Goal: Information Seeking & Learning: Learn about a topic

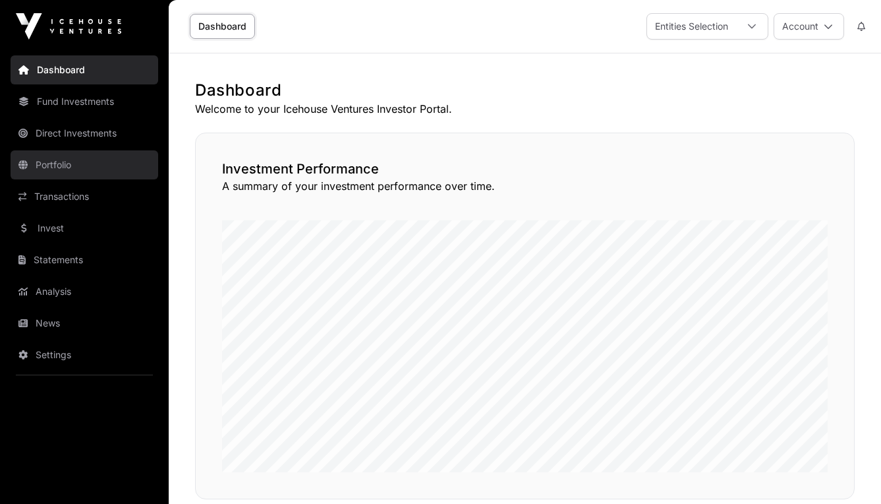
click at [62, 171] on link "Portfolio" at bounding box center [85, 164] width 148 height 29
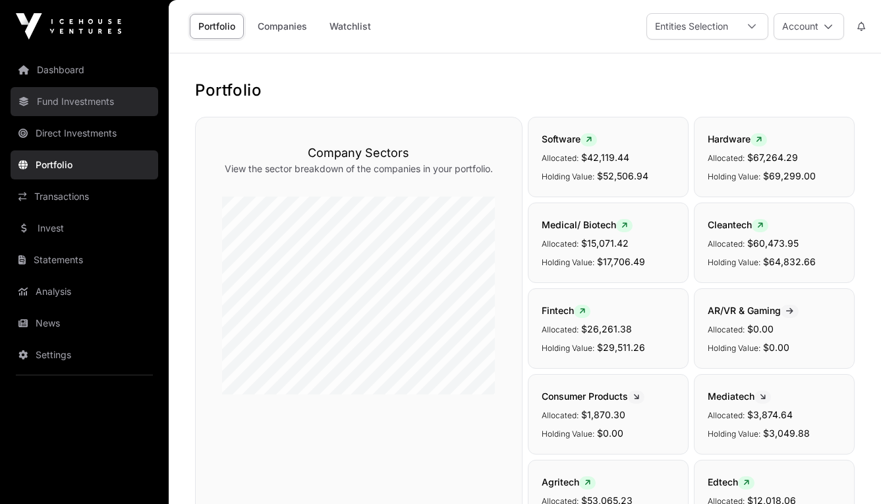
click at [78, 100] on link "Fund Investments" at bounding box center [85, 101] width 148 height 29
click at [93, 104] on link "Fund Investments" at bounding box center [85, 101] width 148 height 29
click at [65, 104] on link "Fund Investments" at bounding box center [85, 101] width 148 height 29
click at [22, 103] on icon at bounding box center [23, 101] width 11 height 9
click at [49, 103] on link "Fund Investments" at bounding box center [85, 101] width 148 height 29
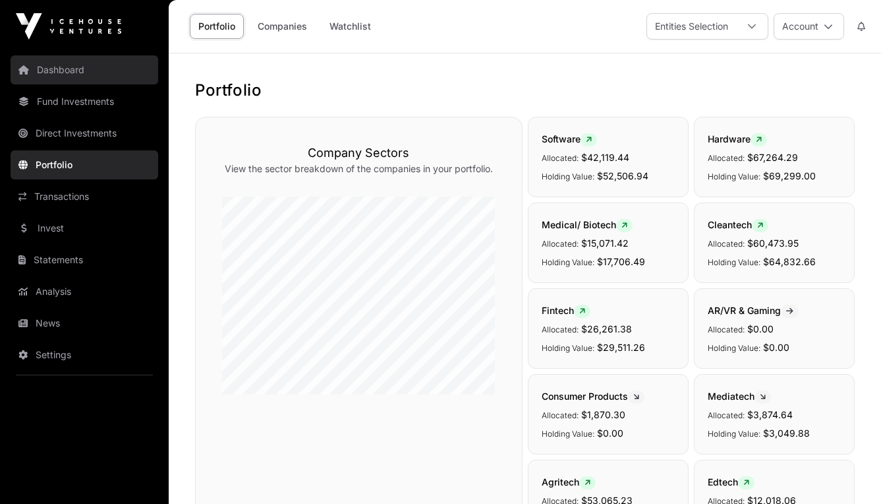
click at [22, 74] on link "Dashboard" at bounding box center [85, 69] width 148 height 29
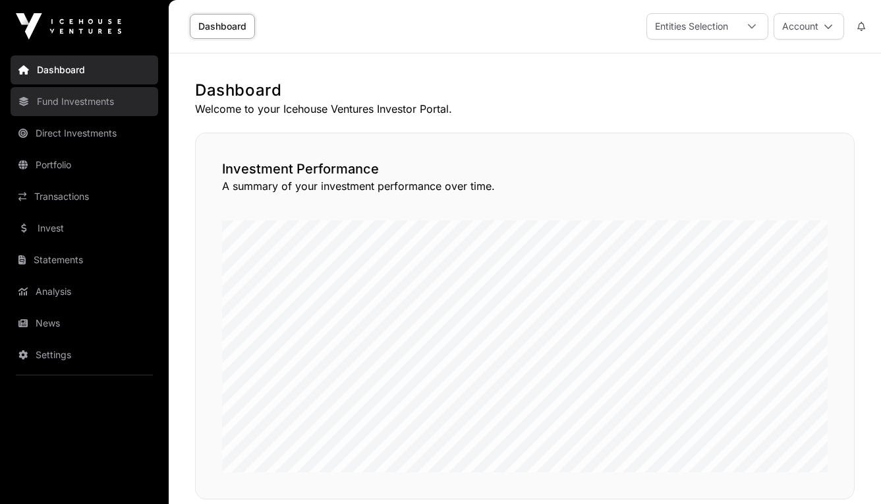
click at [26, 100] on icon at bounding box center [23, 101] width 11 height 9
click at [49, 102] on link "Fund Investments" at bounding box center [85, 101] width 148 height 29
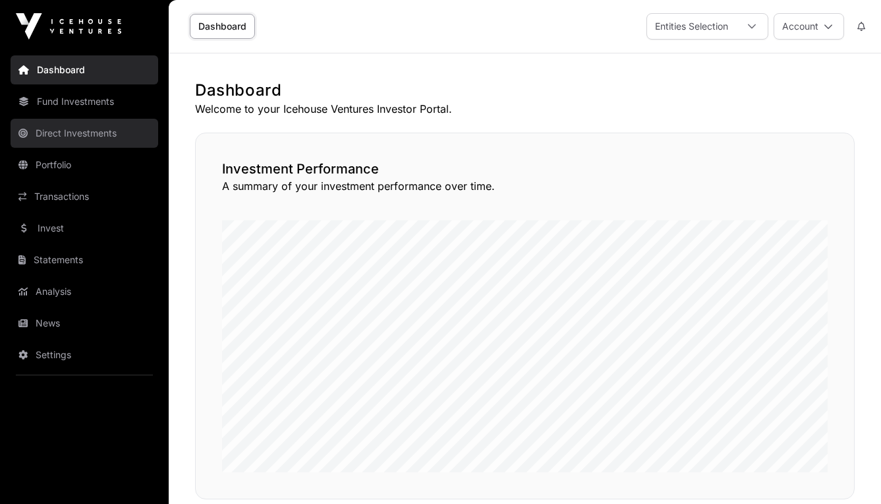
click at [55, 137] on link "Direct Investments" at bounding box center [85, 133] width 148 height 29
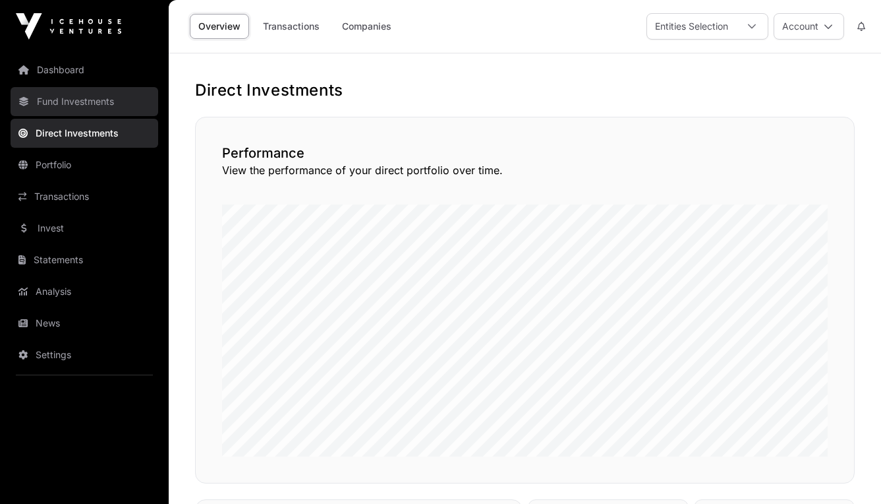
click at [84, 102] on link "Fund Investments" at bounding box center [85, 101] width 148 height 29
click at [26, 104] on icon at bounding box center [23, 101] width 11 height 9
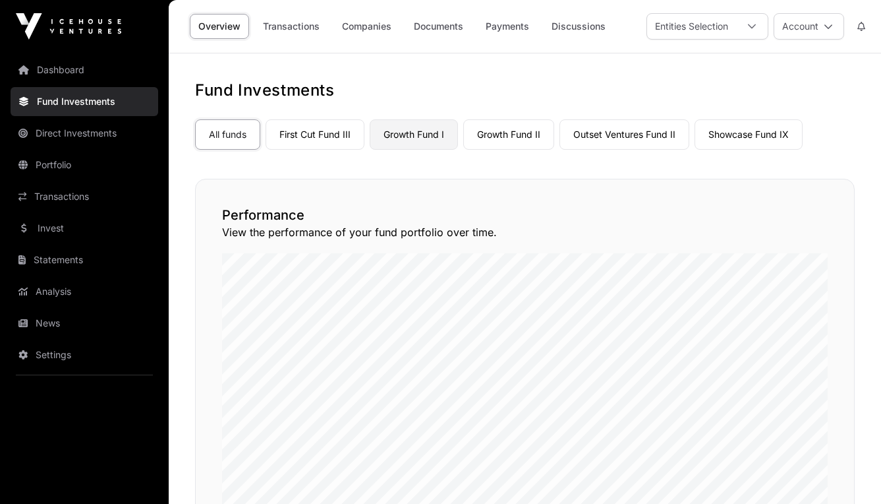
click at [429, 134] on link "Growth Fund I" at bounding box center [414, 134] width 88 height 30
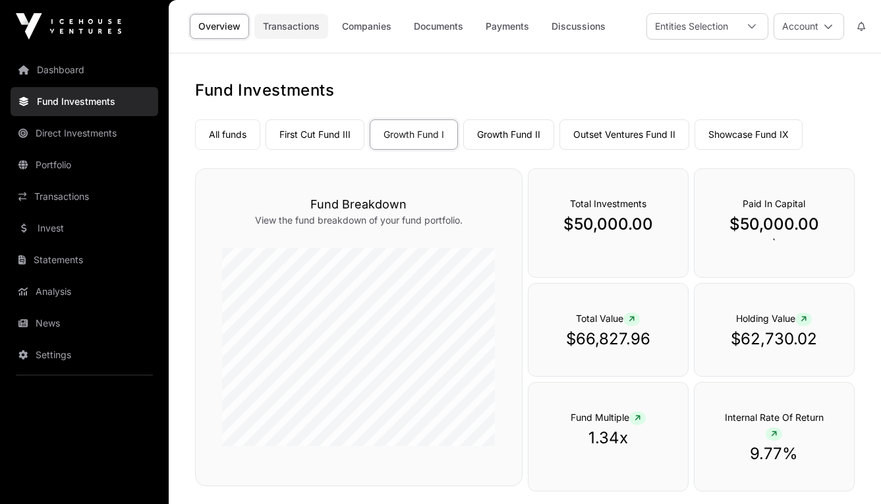
click at [304, 31] on link "Transactions" at bounding box center [291, 26] width 74 height 25
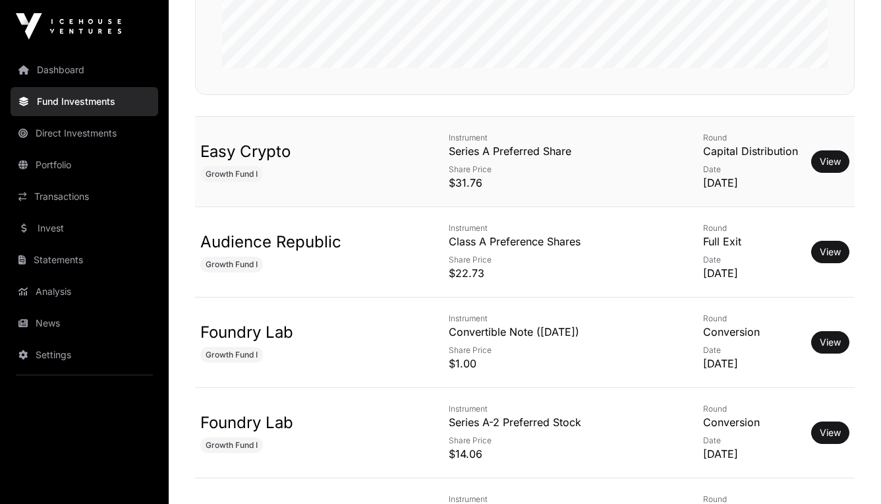
scroll to position [430, 0]
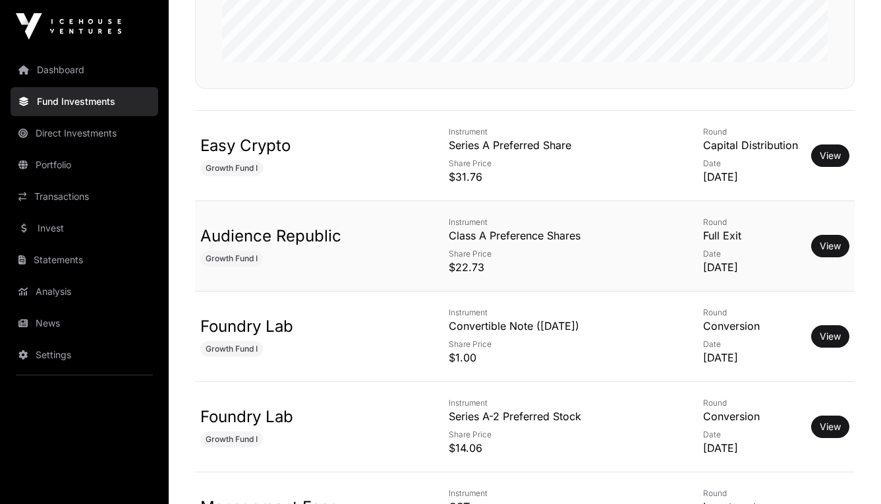
click at [500, 260] on p "$22.73" at bounding box center [566, 267] width 234 height 16
click at [318, 242] on link "Audience Republic" at bounding box center [270, 235] width 141 height 19
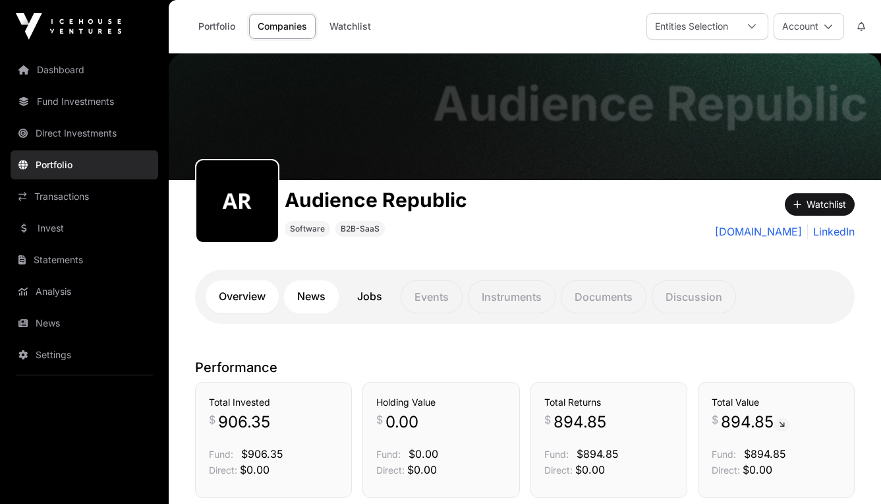
click at [322, 300] on link "News" at bounding box center [311, 296] width 55 height 33
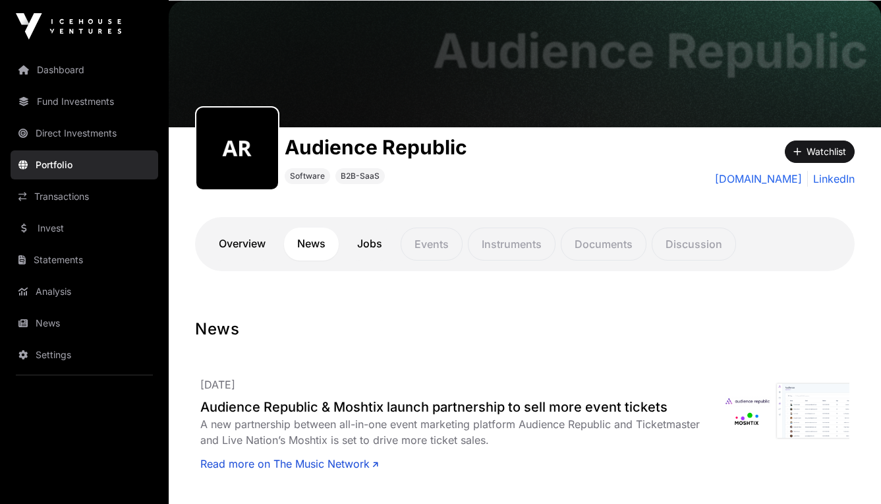
scroll to position [54, 0]
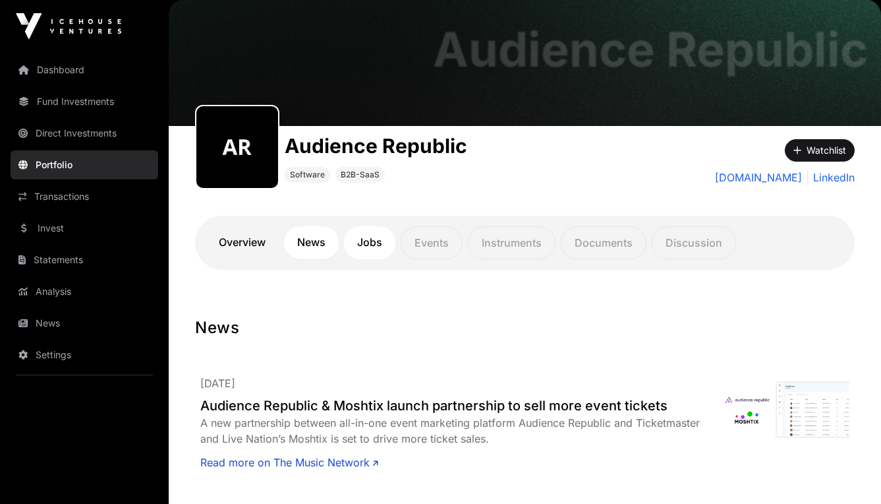
click at [370, 238] on link "Jobs" at bounding box center [369, 242] width 51 height 33
